Goal: Transaction & Acquisition: Purchase product/service

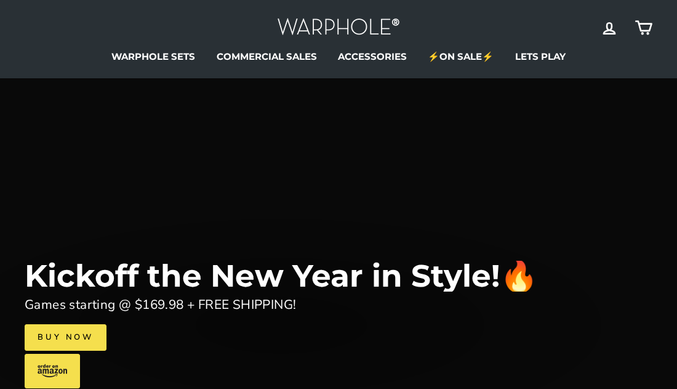
scroll to position [28, 0]
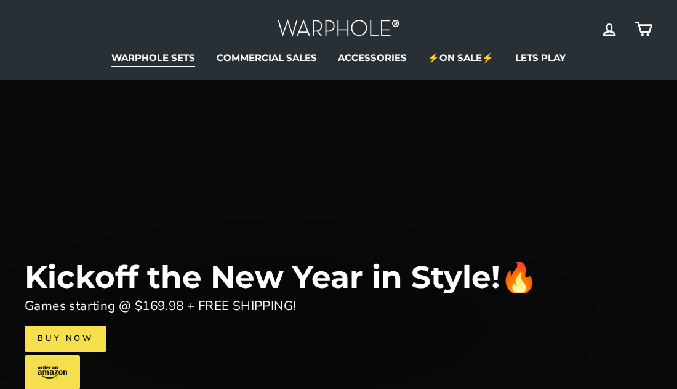
click at [161, 52] on link "WARPHOLE SETS" at bounding box center [153, 58] width 102 height 18
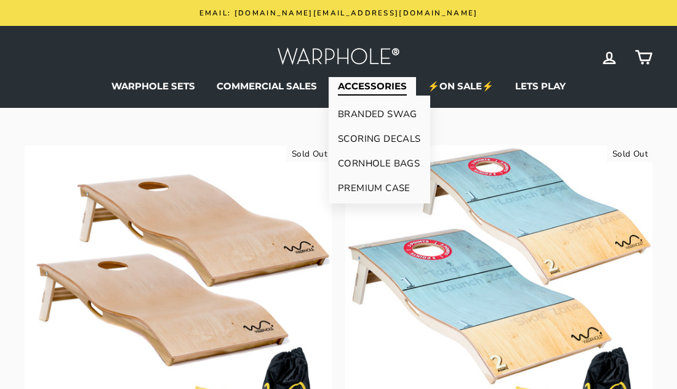
click at [352, 161] on link "CORNHOLE BAGS" at bounding box center [380, 163] width 102 height 25
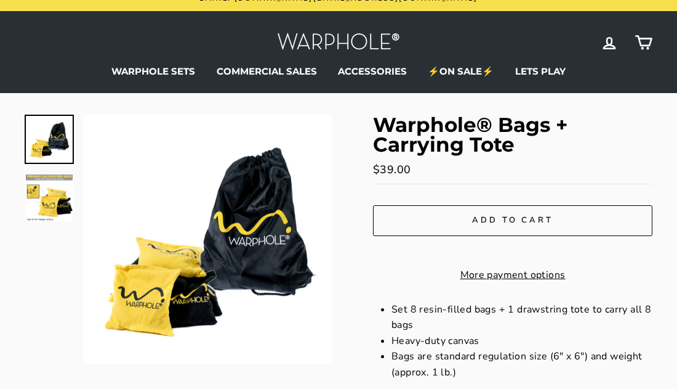
scroll to position [14, 0]
